Goal: Use online tool/utility: Utilize a website feature to perform a specific function

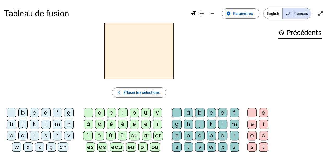
click at [319, 16] on mat-icon "open_in_full" at bounding box center [320, 13] width 6 height 6
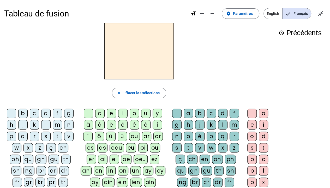
click at [59, 123] on div "m" at bounding box center [57, 124] width 9 height 9
click at [100, 113] on div "a" at bounding box center [99, 112] width 9 height 9
click at [56, 134] on div "t" at bounding box center [57, 135] width 9 height 9
click at [46, 127] on div "l" at bounding box center [45, 124] width 9 height 9
click at [46, 136] on div "s" at bounding box center [45, 135] width 9 height 9
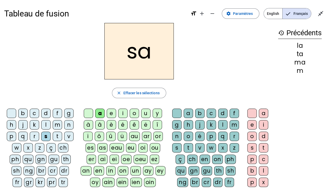
click at [220, 121] on div "l" at bounding box center [222, 124] width 9 height 9
click at [26, 111] on div "b" at bounding box center [22, 112] width 9 height 9
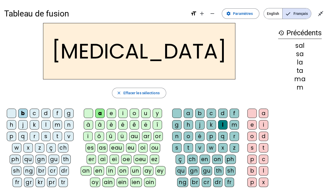
click at [54, 124] on div "m" at bounding box center [57, 124] width 9 height 9
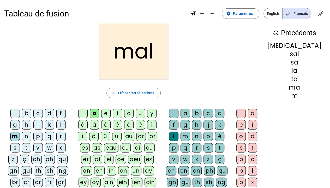
click at [122, 112] on div "i" at bounding box center [117, 112] width 9 height 9
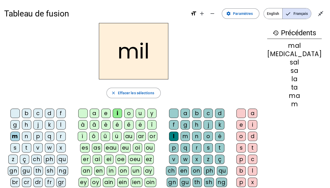
click at [20, 143] on div "s" at bounding box center [14, 147] width 9 height 9
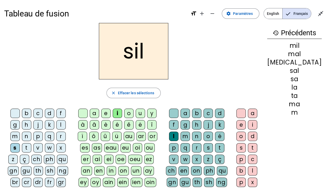
click at [174, 115] on div at bounding box center [173, 112] width 9 height 9
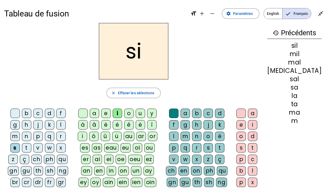
click at [143, 114] on div "u" at bounding box center [140, 112] width 9 height 9
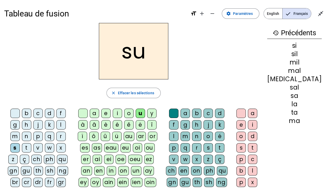
click at [201, 143] on div "r" at bounding box center [196, 147] width 9 height 9
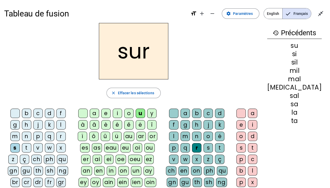
click at [46, 113] on div "d" at bounding box center [49, 112] width 9 height 9
